Goal: Transaction & Acquisition: Purchase product/service

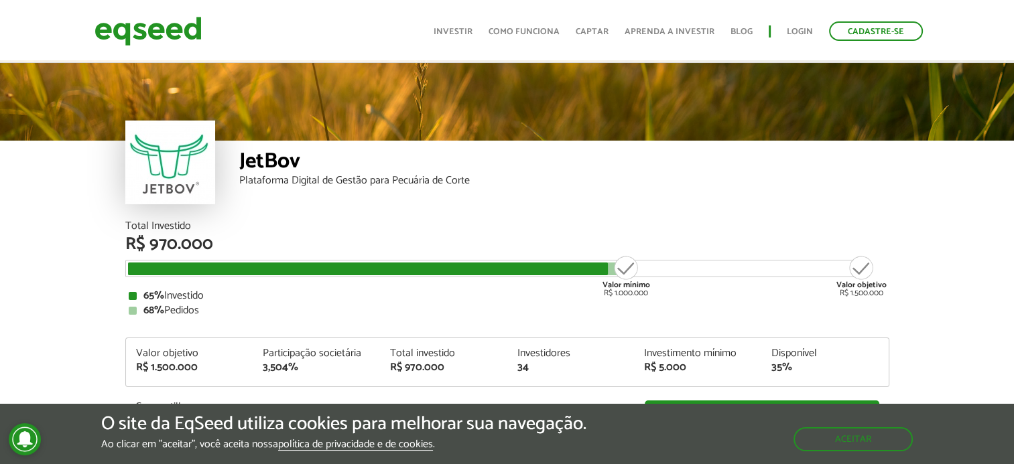
scroll to position [1603, 0]
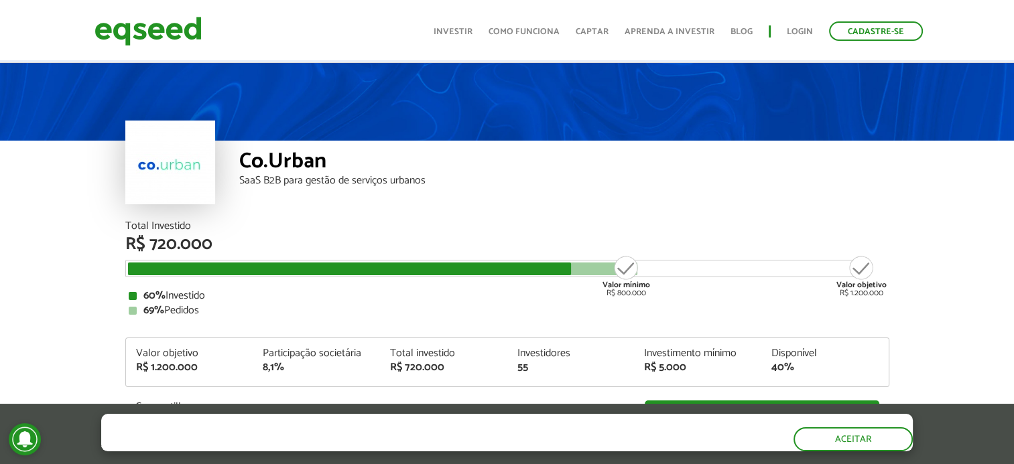
scroll to position [67, 0]
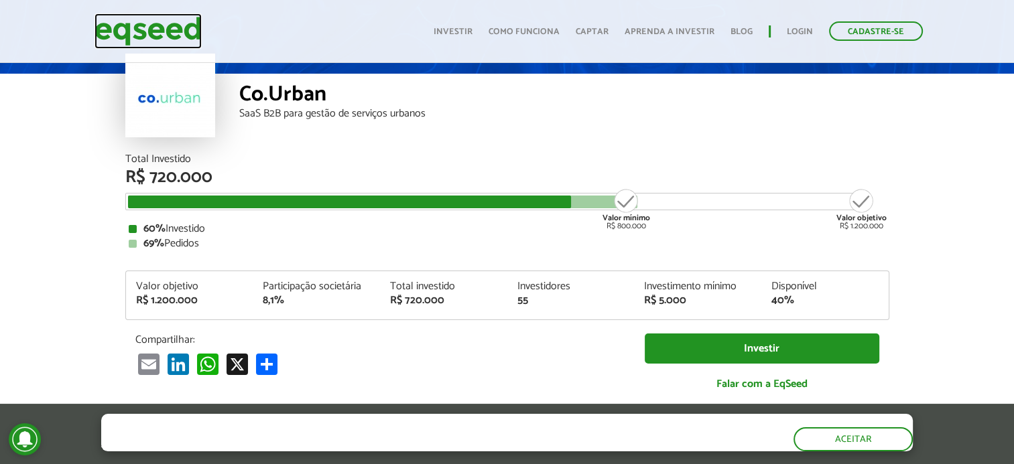
click at [188, 29] on img at bounding box center [147, 31] width 107 height 36
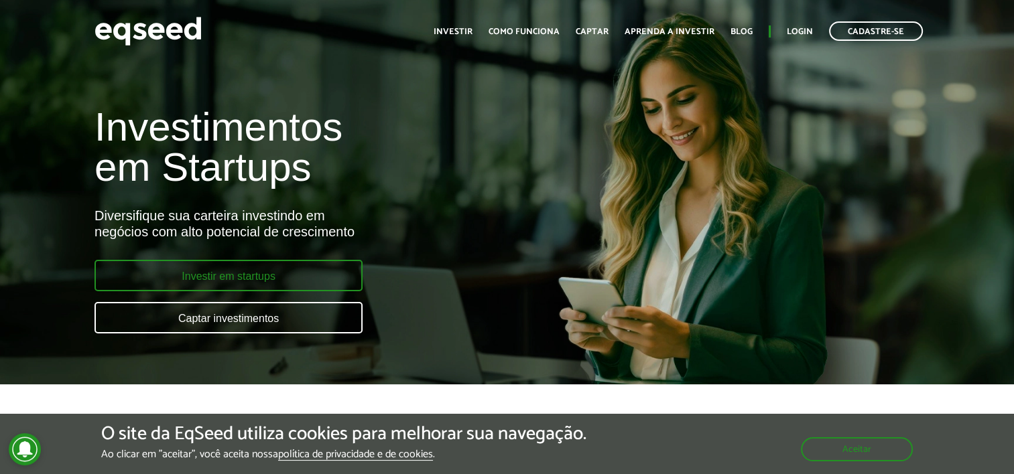
click at [279, 269] on link "Investir em startups" at bounding box center [228, 275] width 268 height 31
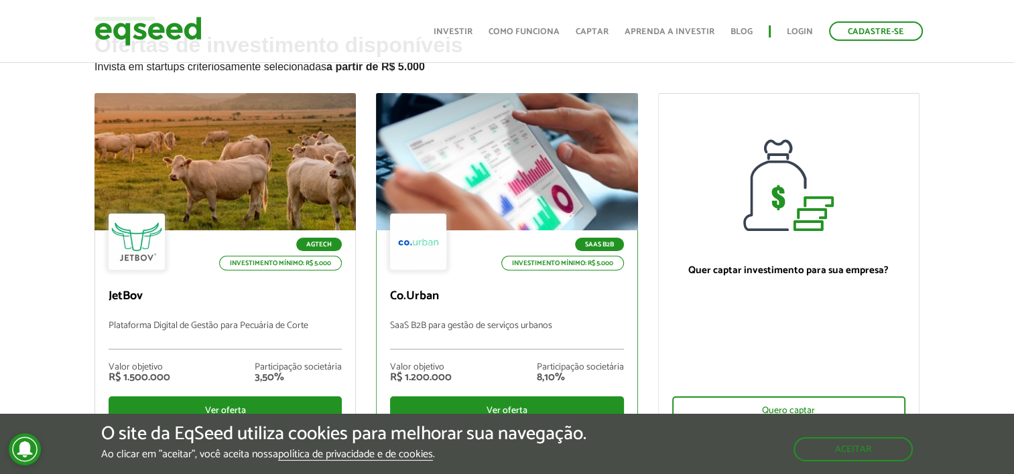
scroll to position [134, 0]
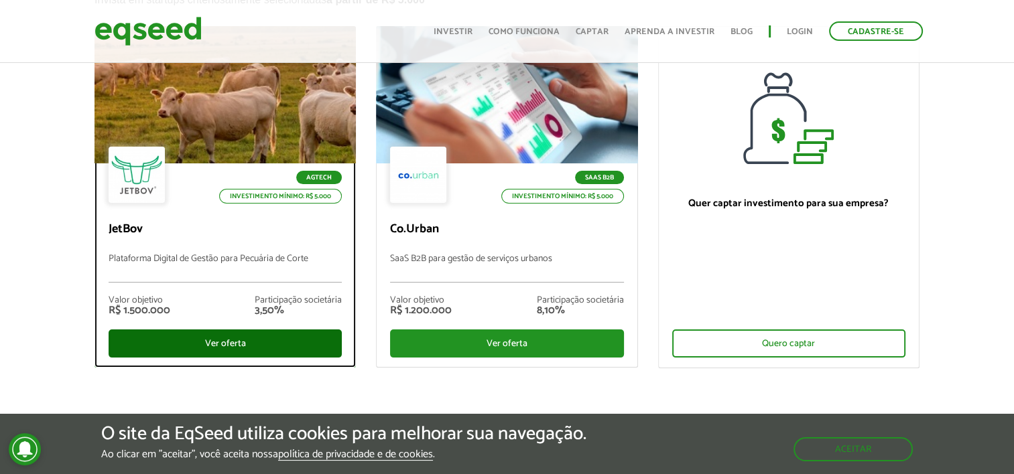
click at [251, 345] on div "Ver oferta" at bounding box center [225, 344] width 233 height 28
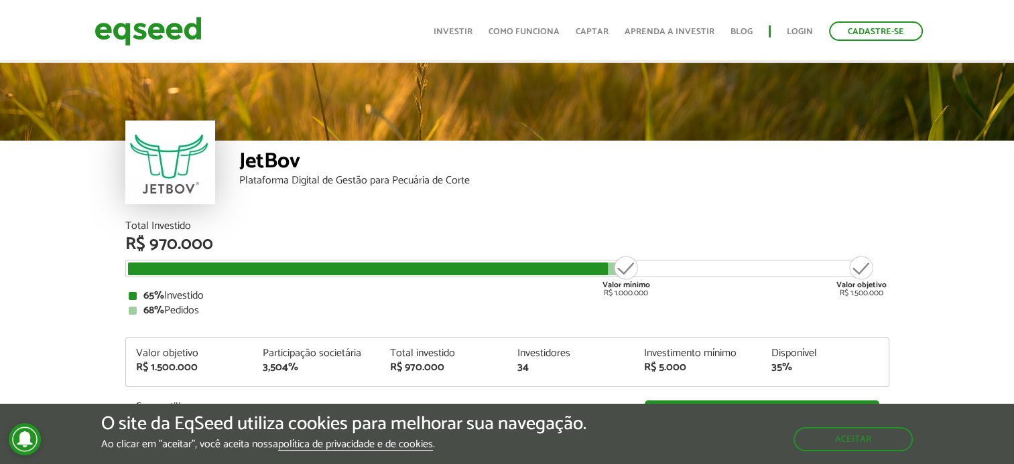
scroll to position [1603, 0]
